Goal: Task Accomplishment & Management: Manage account settings

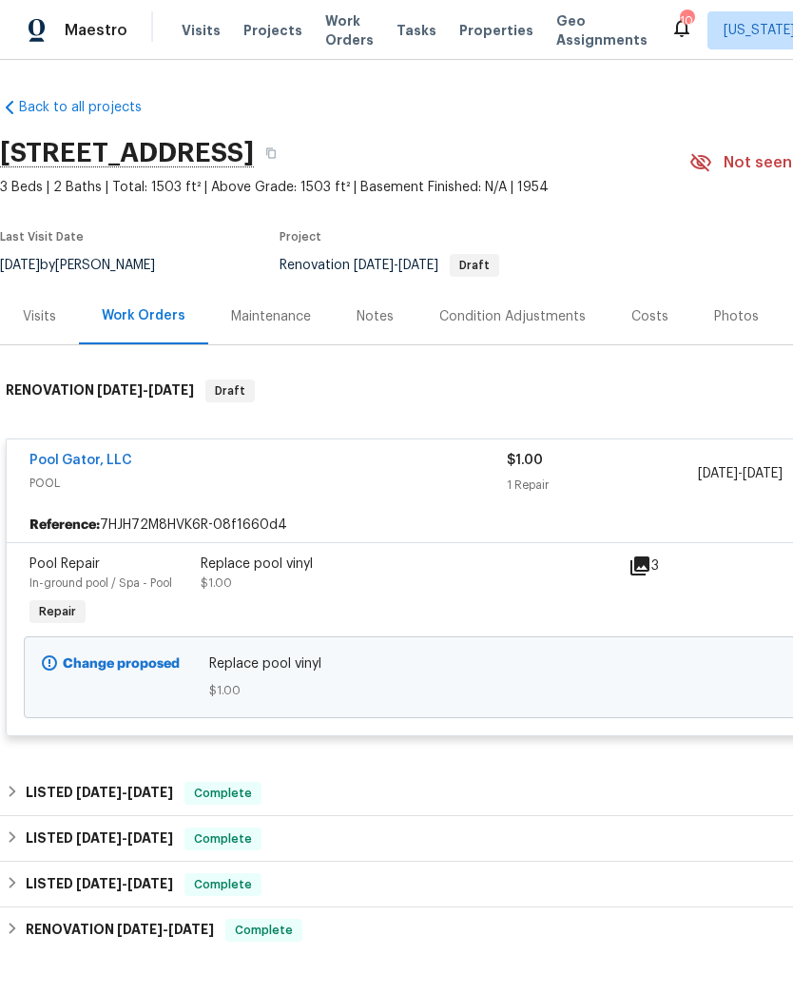
click at [101, 459] on link "Pool Gator, LLC" at bounding box center [80, 460] width 103 height 13
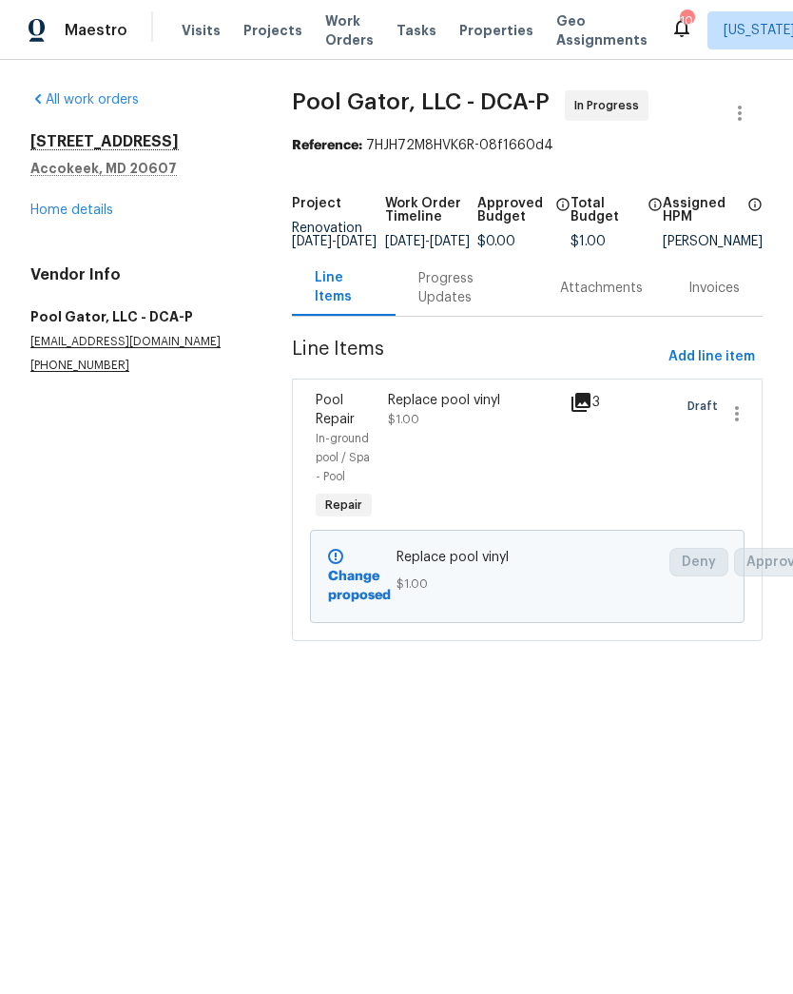
click at [439, 307] on div "Progress Updates" at bounding box center [466, 288] width 96 height 38
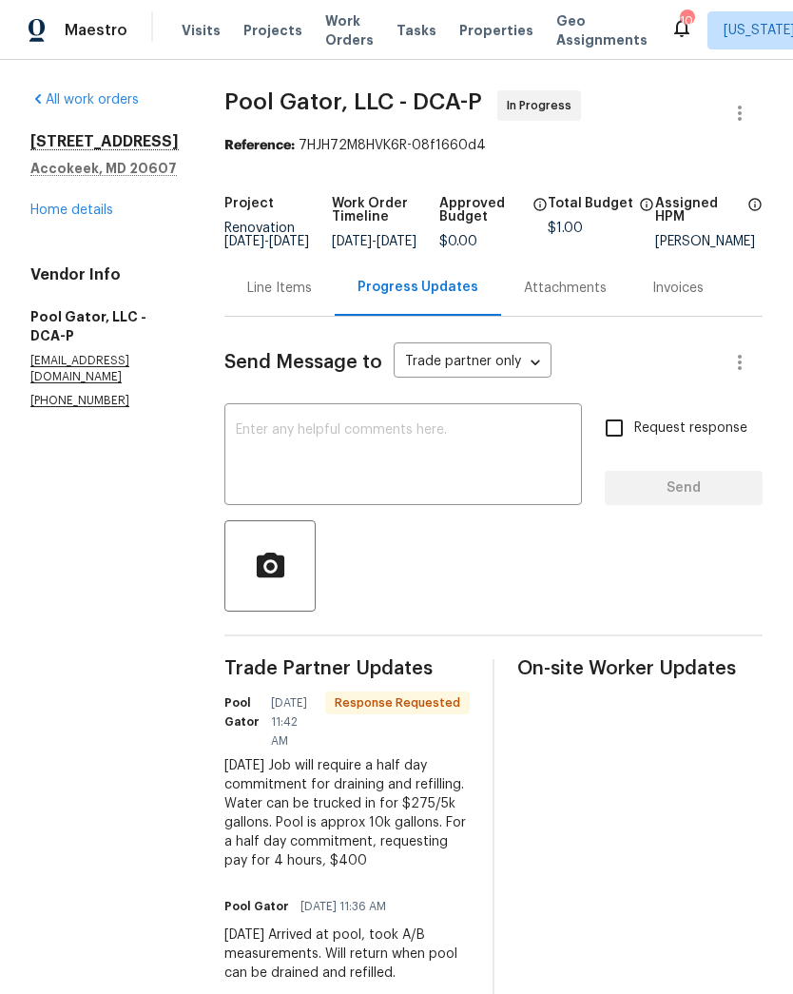
click at [428, 454] on textarea at bounding box center [403, 456] width 335 height 67
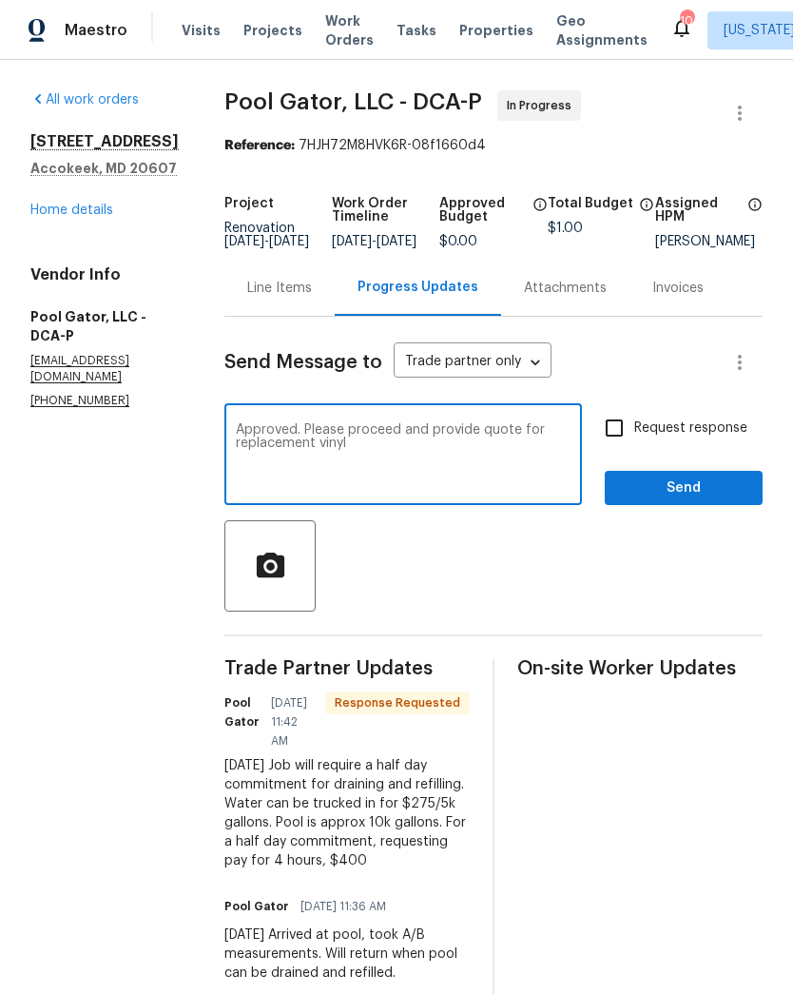
click at [264, 439] on textarea "Approved. Please proceed and provide quote for replacement vinyl" at bounding box center [403, 456] width 335 height 67
type textarea "Approved. Line item revised to 400 . Please proceed and provide quote for repla…"
click at [616, 448] on input "Request response" at bounding box center [614, 428] width 40 height 40
checkbox input "true"
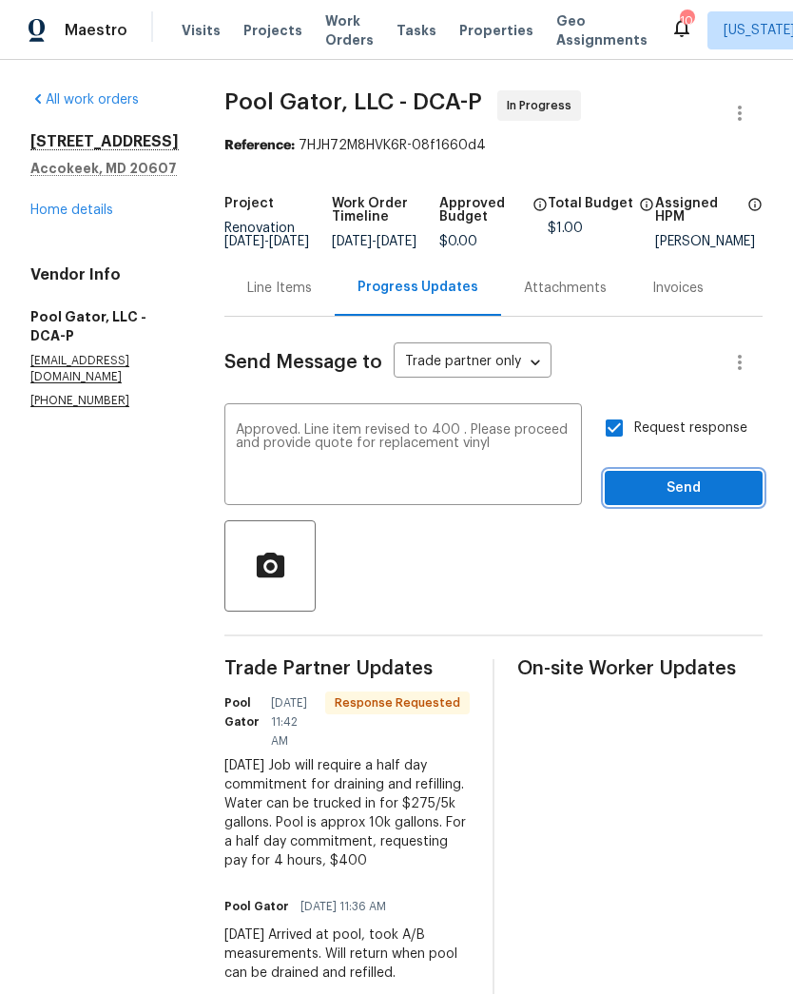
click at [671, 500] on span "Send" at bounding box center [683, 488] width 127 height 24
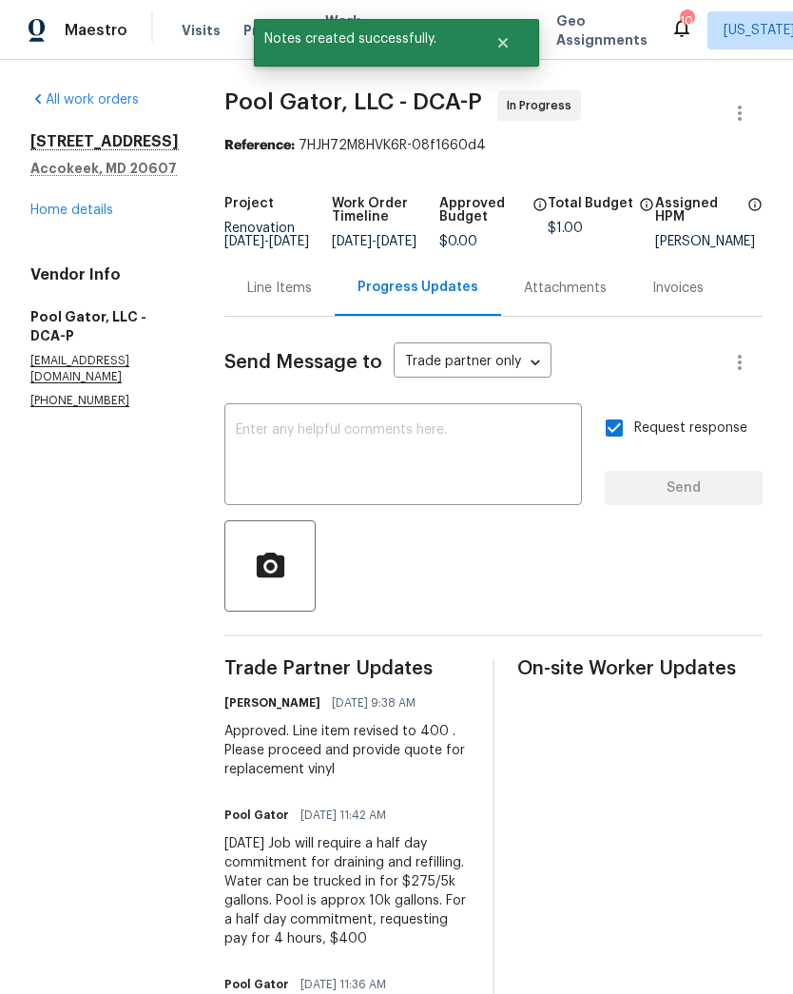
click at [248, 298] on div "Line Items" at bounding box center [279, 288] width 65 height 19
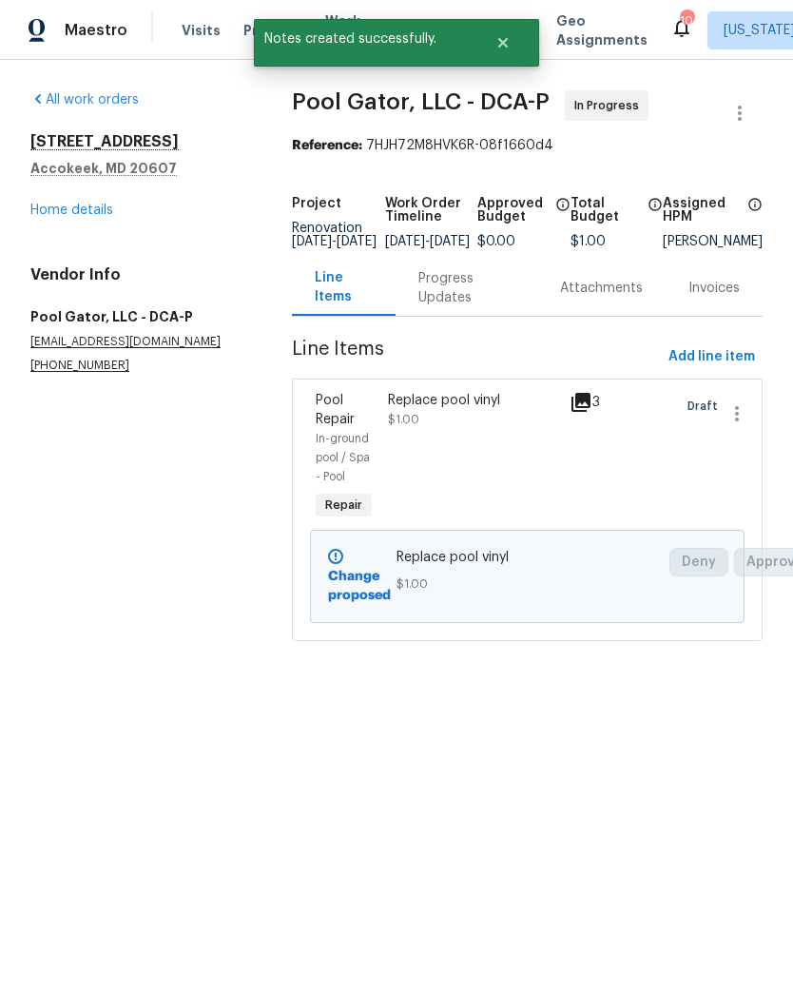
click at [465, 444] on div "Replace pool vinyl $1.00" at bounding box center [472, 457] width 181 height 145
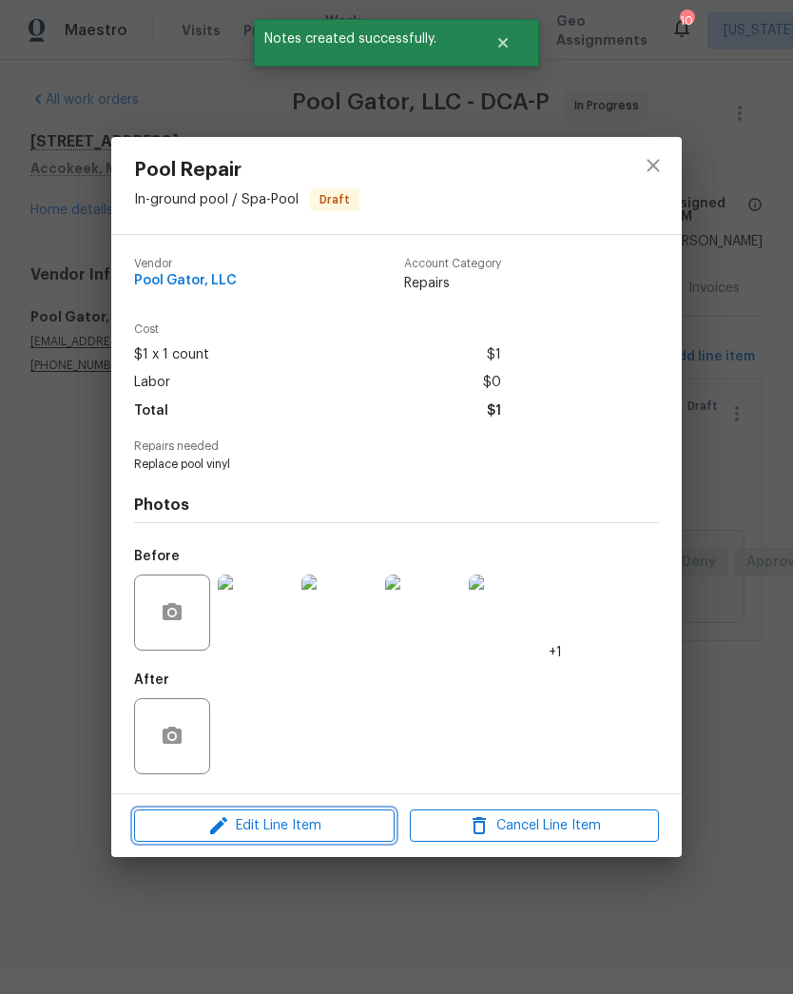
click at [325, 834] on span "Edit Line Item" at bounding box center [264, 826] width 249 height 24
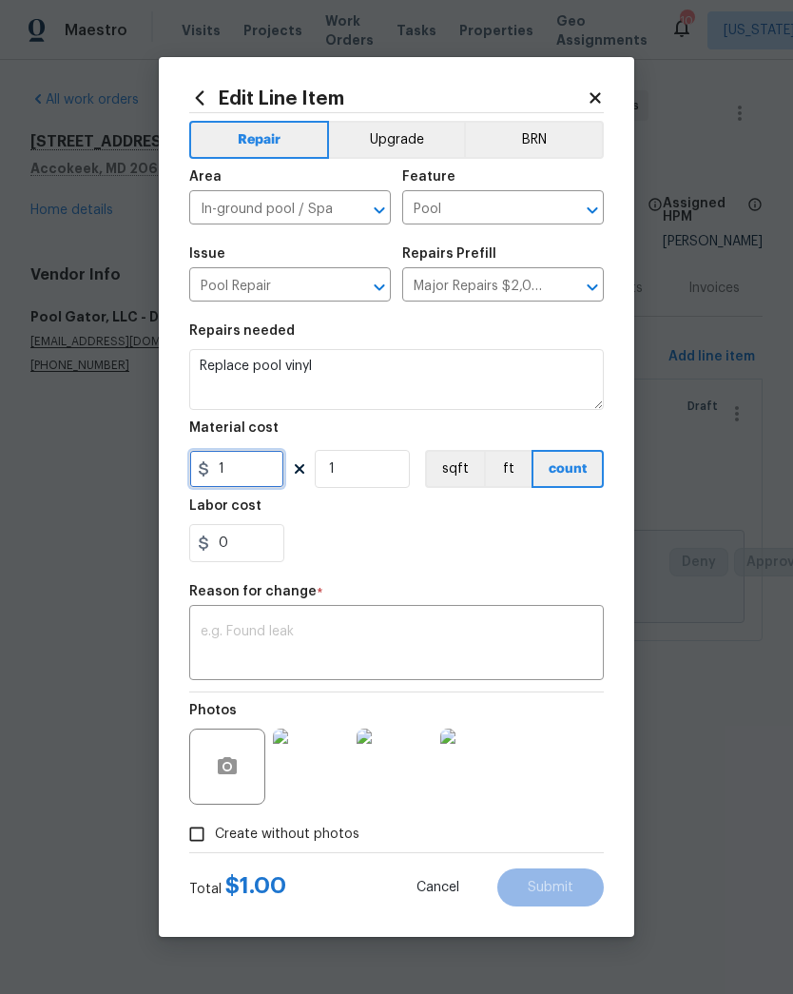
click at [259, 462] on input "1" at bounding box center [236, 469] width 95 height 38
click at [267, 475] on input "1" at bounding box center [236, 469] width 95 height 38
type input "400"
click at [413, 621] on div "x ​" at bounding box center [396, 645] width 415 height 70
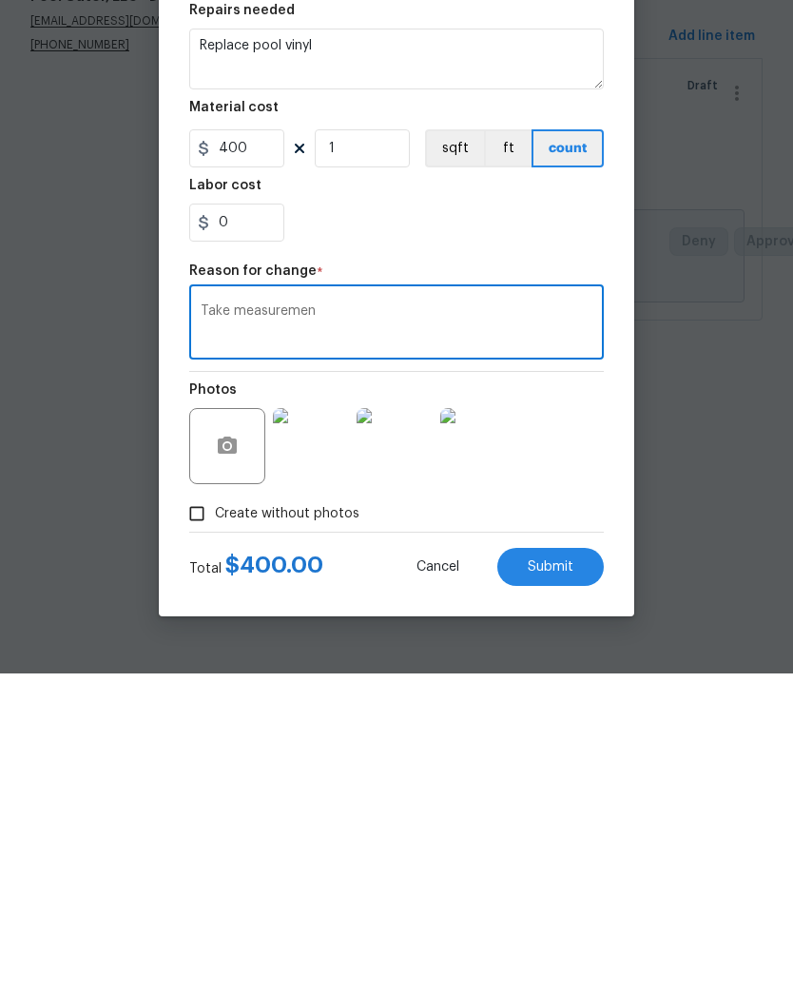
type textarea "Take"
type textarea "Drainage and take measurements then refill pool"
click at [564, 881] on span "Submit" at bounding box center [551, 888] width 46 height 14
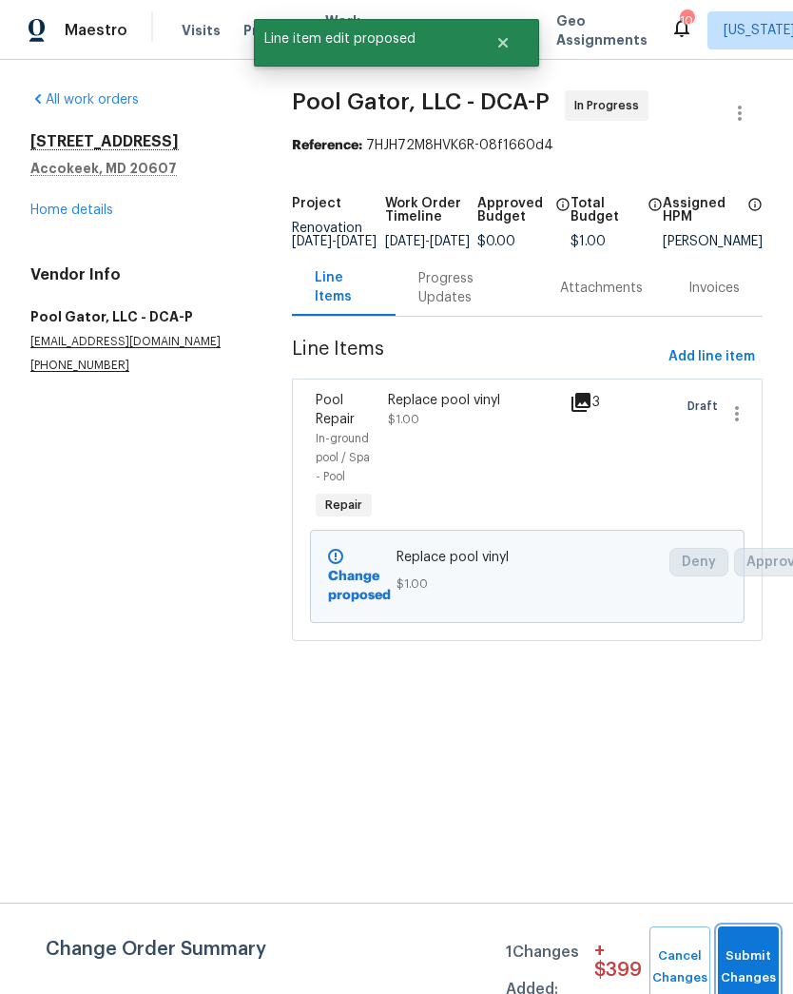
click at [751, 956] on button "Submit Changes" at bounding box center [748, 967] width 61 height 82
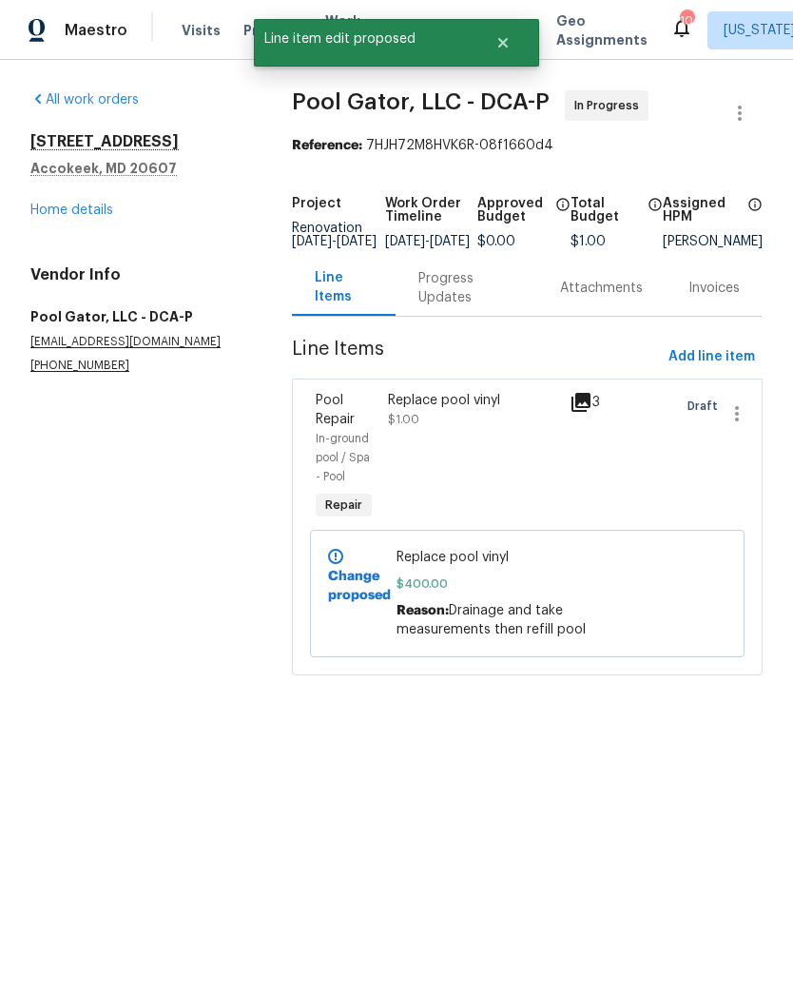
click at [91, 215] on link "Home details" at bounding box center [71, 209] width 83 height 13
